Goal: Find specific page/section: Find specific page/section

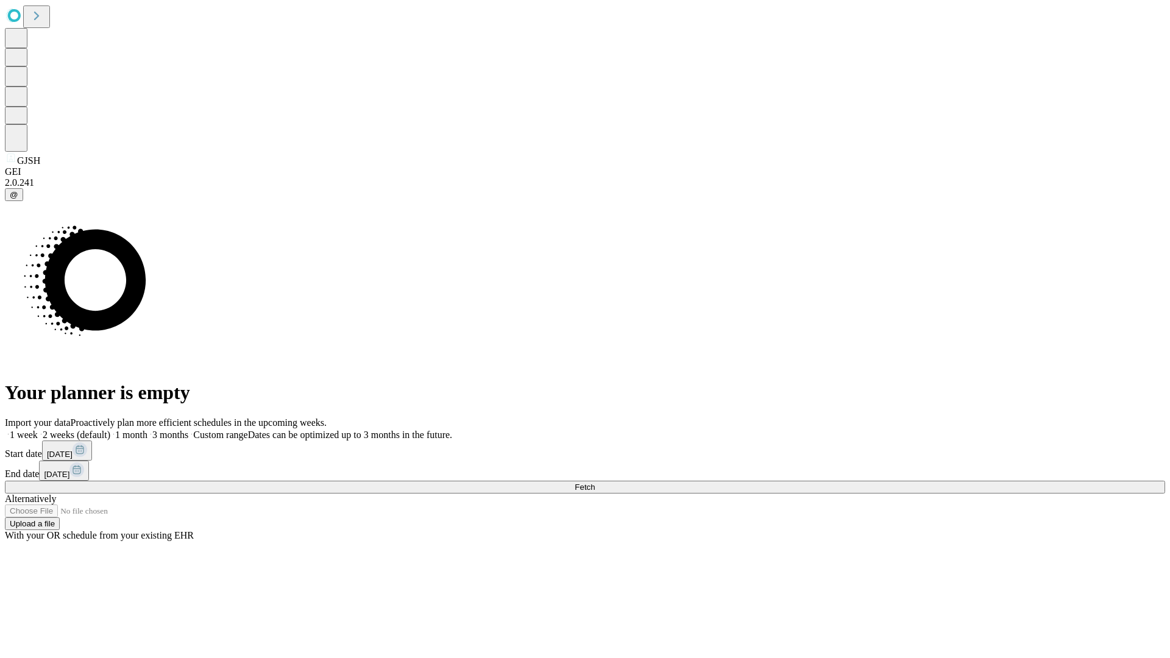
click at [595, 482] on span "Fetch" at bounding box center [584, 486] width 20 height 9
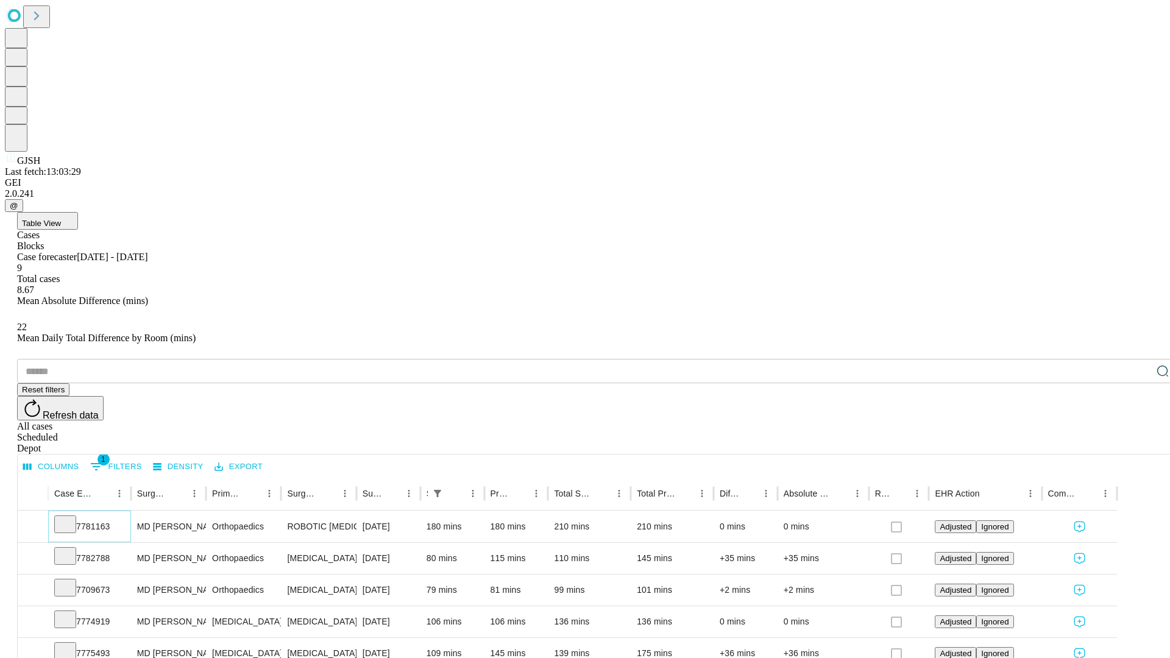
click at [71, 517] on icon at bounding box center [65, 523] width 12 height 12
